Goal: Obtain resource: Download file/media

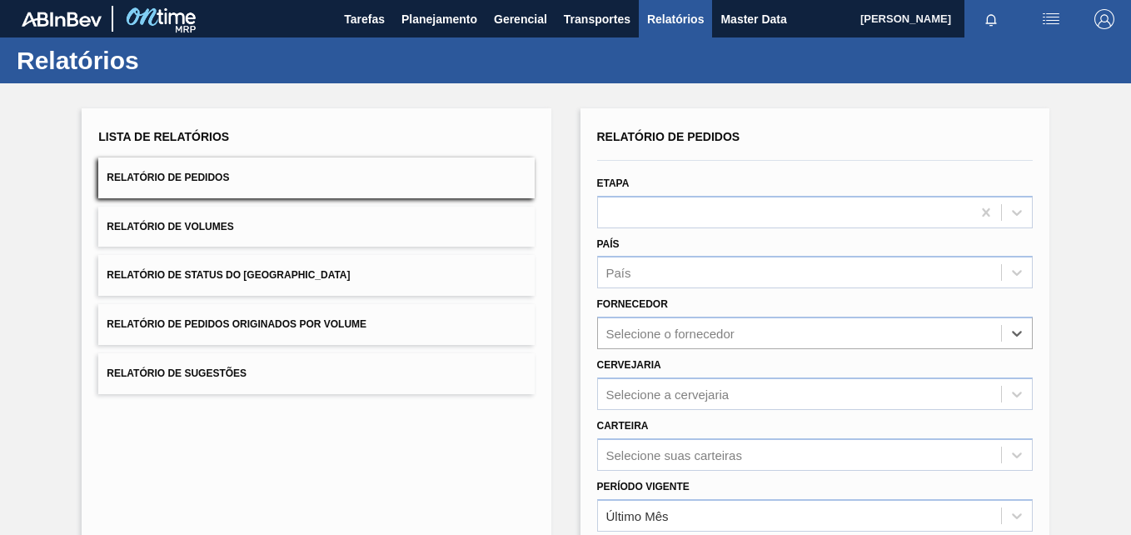
scroll to position [77, 0]
click at [673, 328] on div "Selecione o fornecedor" at bounding box center [815, 332] width 436 height 32
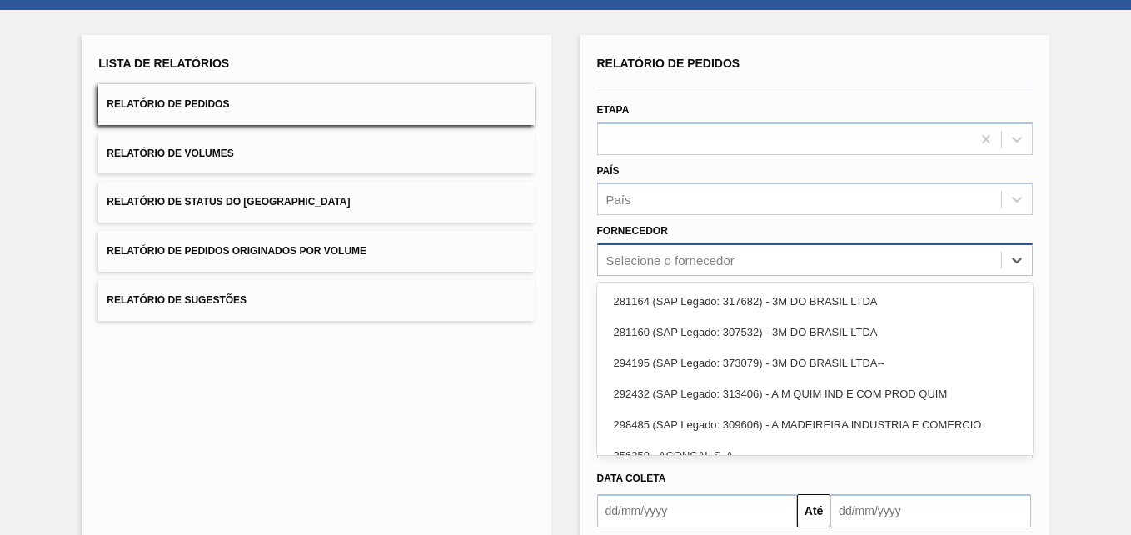
scroll to position [77, 0]
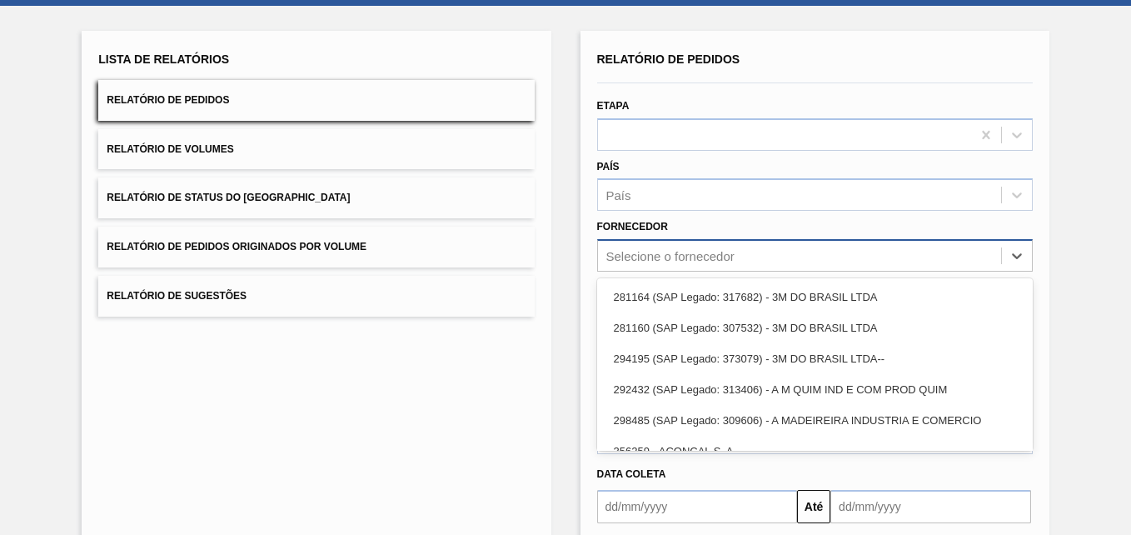
paste input "290167"
type input "290167"
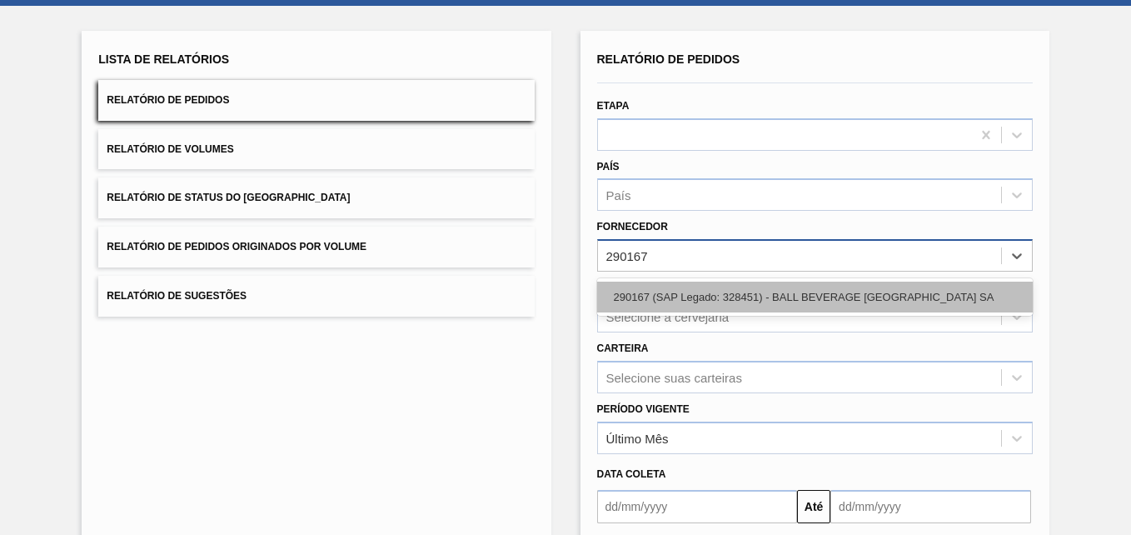
click at [643, 296] on div "290167 (SAP Legado: 328451) - BALL BEVERAGE [GEOGRAPHIC_DATA] SA" at bounding box center [815, 296] width 436 height 31
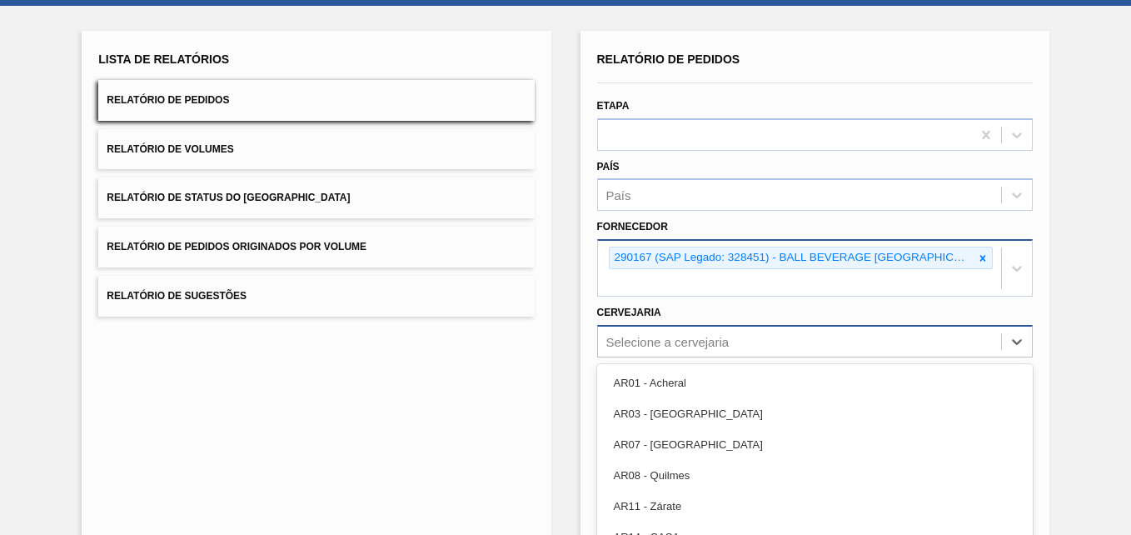
click at [633, 346] on div "option AR07 - [GEOGRAPHIC_DATA] focused, 3 of 92. 92 results available. Use Up …" at bounding box center [815, 341] width 436 height 32
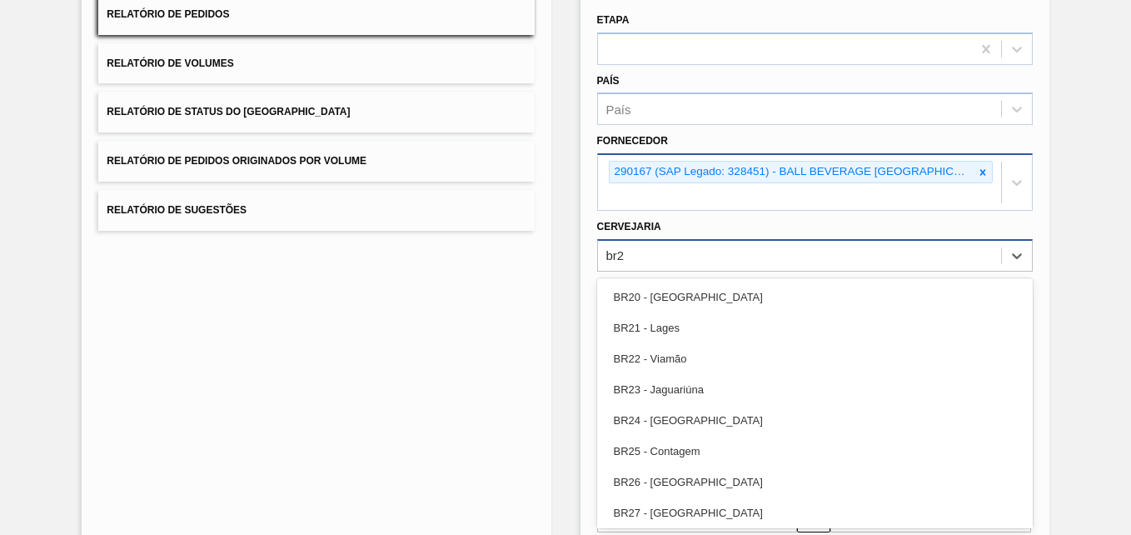
type input "br23"
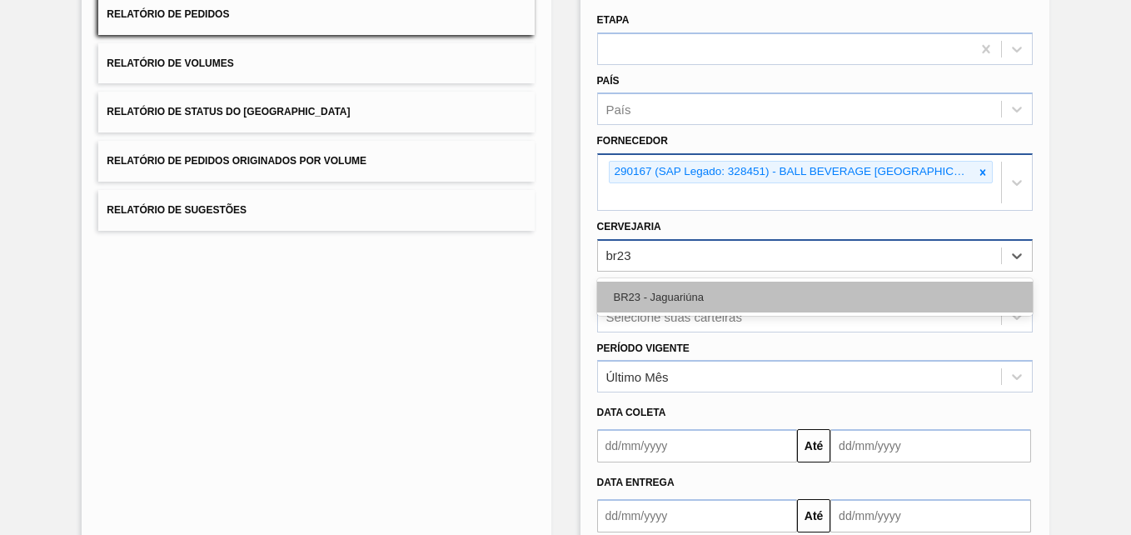
click at [615, 306] on div "BR23 - Jaguariúna" at bounding box center [815, 296] width 436 height 31
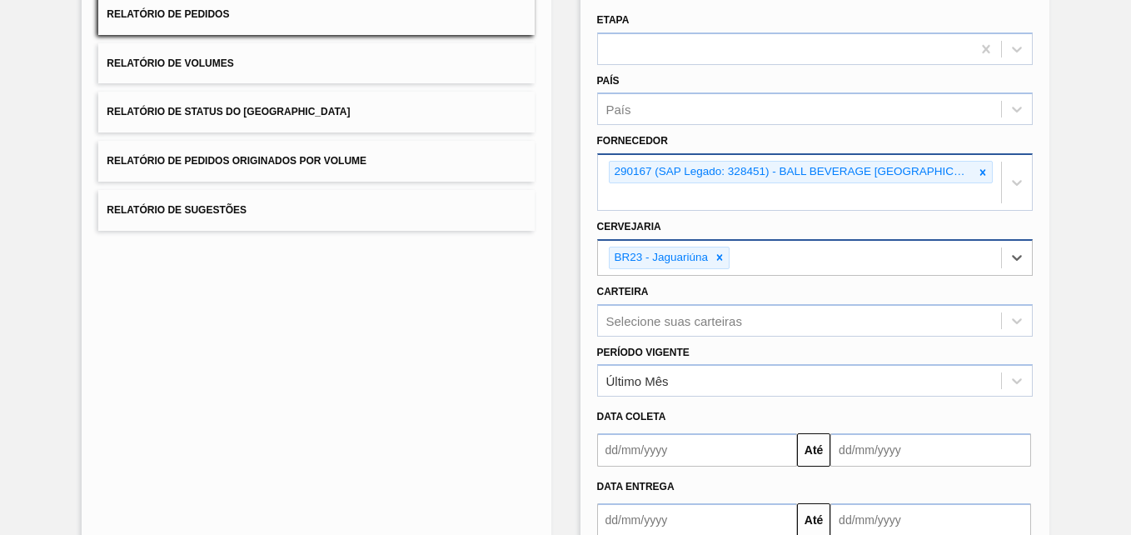
click at [539, 311] on div "Lista de Relatórios Relatório de Pedidos Relatório de Volumes Relatório de Stat…" at bounding box center [316, 280] width 469 height 671
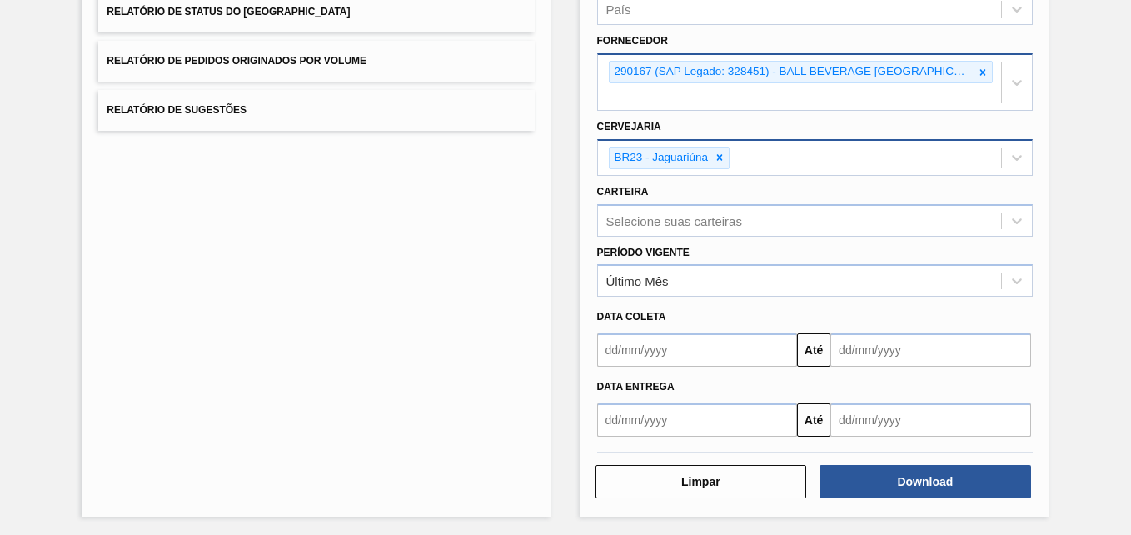
scroll to position [266, 0]
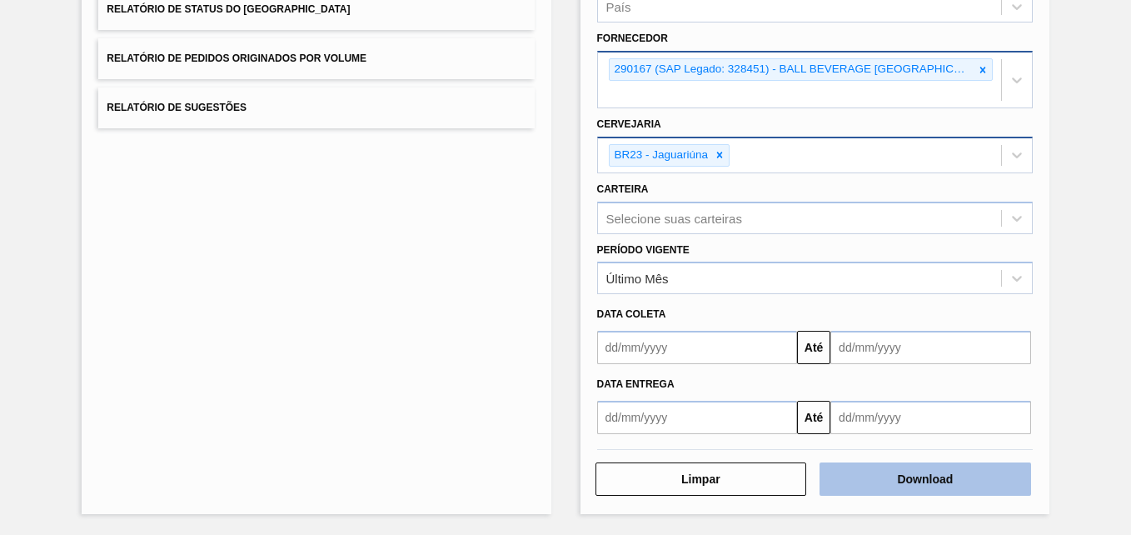
click at [929, 484] on button "Download" at bounding box center [925, 478] width 212 height 33
